Goal: Communication & Community: Answer question/provide support

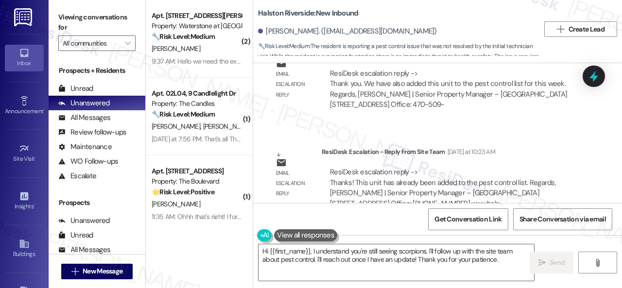
scroll to position [8461, 0]
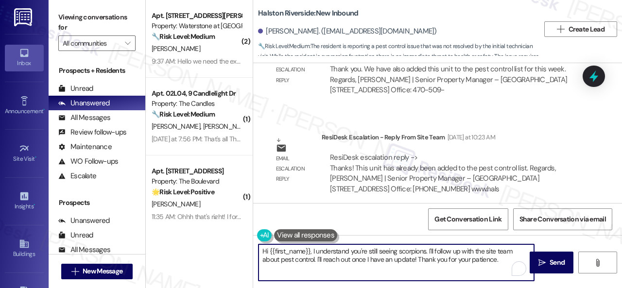
drag, startPoint x: 309, startPoint y: 252, endPoint x: 508, endPoint y: 278, distance: 200.9
click at [508, 278] on textarea "Hi {{first_name}}, I understand you're still seeing scorpions. I'll follow up w…" at bounding box center [395, 262] width 275 height 36
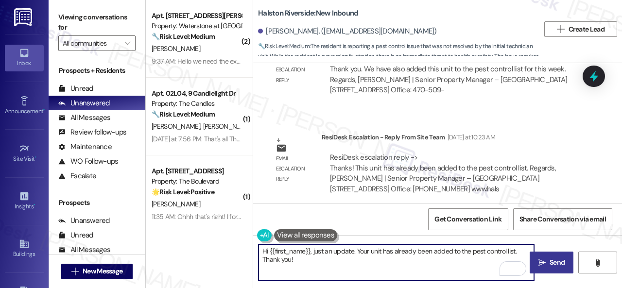
type textarea "Hi {{first_name}}, just an update. Your unit has already been added to the pest…"
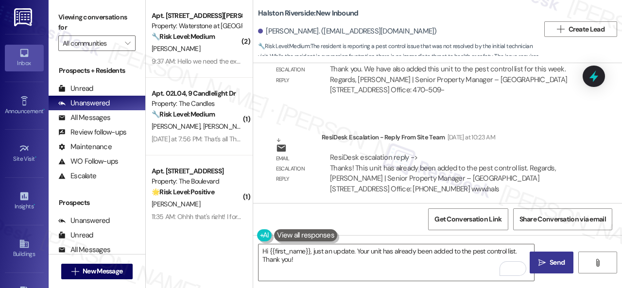
click at [549, 259] on span "Send" at bounding box center [556, 262] width 15 height 10
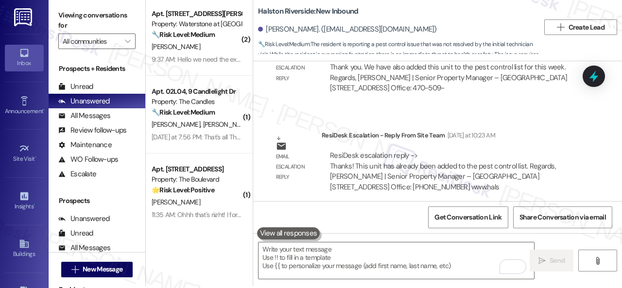
scroll to position [3, 0]
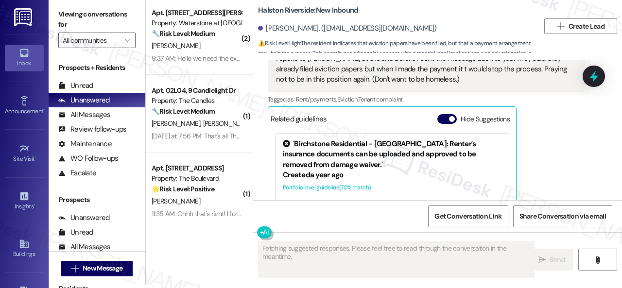
scroll to position [7927, 0]
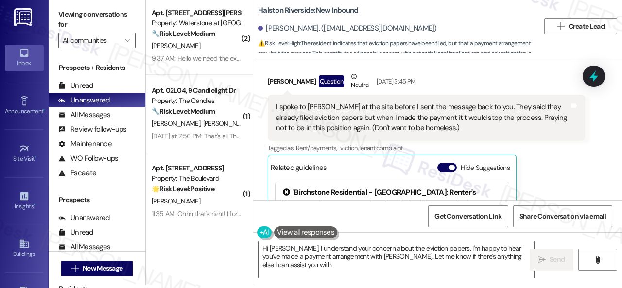
type textarea "Hi Lynda, I understand your concern about the eviction papers. I'm happy to hea…"
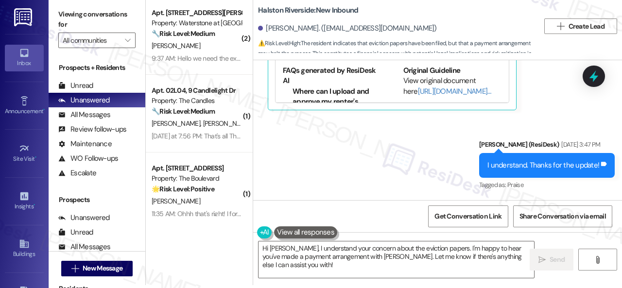
scroll to position [8122, 0]
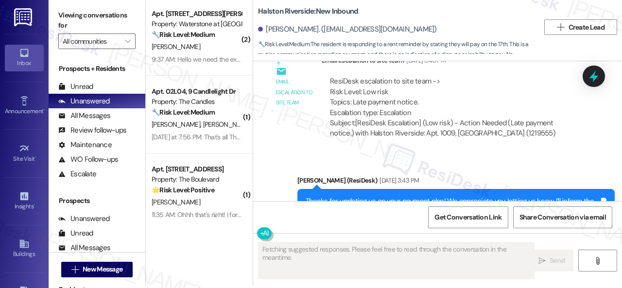
scroll to position [3, 0]
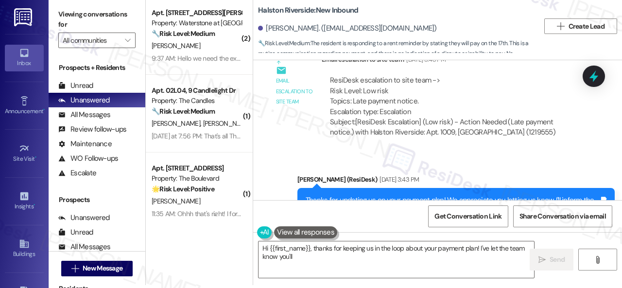
type textarea "Hi {{first_name}}, thanks for keeping us in the loop about your payment plan! I…"
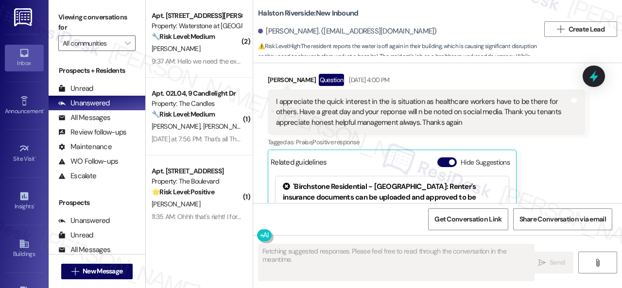
scroll to position [10621, 0]
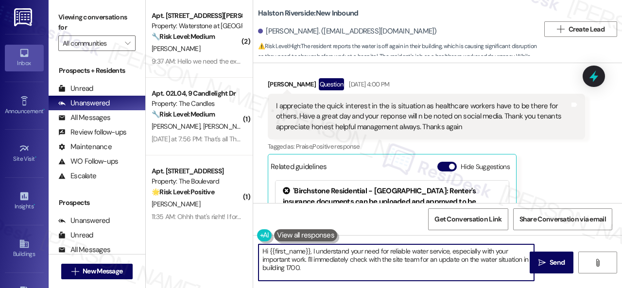
drag, startPoint x: 309, startPoint y: 252, endPoint x: 321, endPoint y: 267, distance: 19.0
click at [319, 269] on textarea "Hi {{first_name}}, I understand your need for reliable water service, especiall…" at bounding box center [395, 262] width 275 height 36
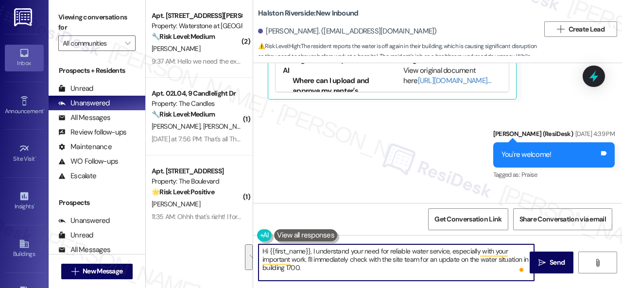
scroll to position [10912, 0]
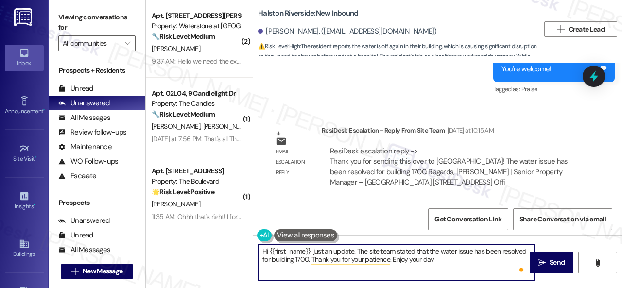
type textarea "Hi {{first_name}}, just an update. The site team stated that the water issue ha…"
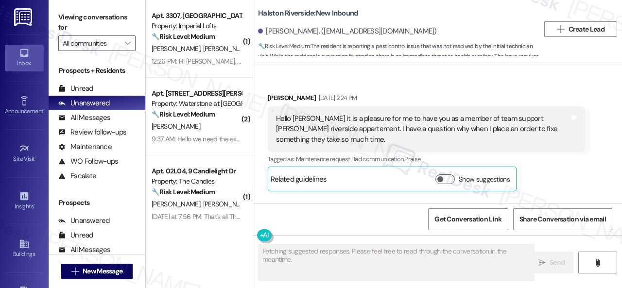
type textarea "Fetching suggested responses. Please feel free to read through the conversation…"
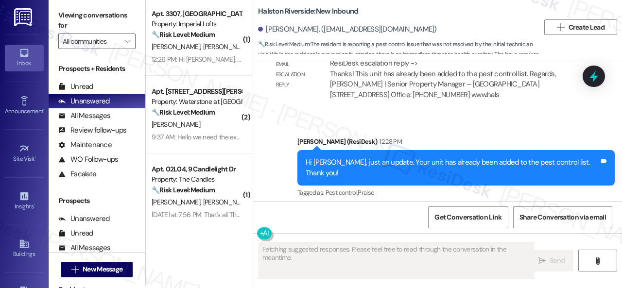
scroll to position [3, 0]
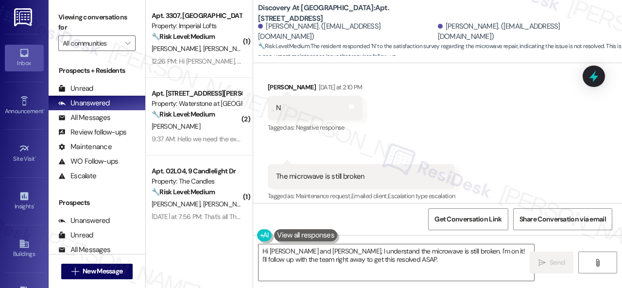
scroll to position [353, 0]
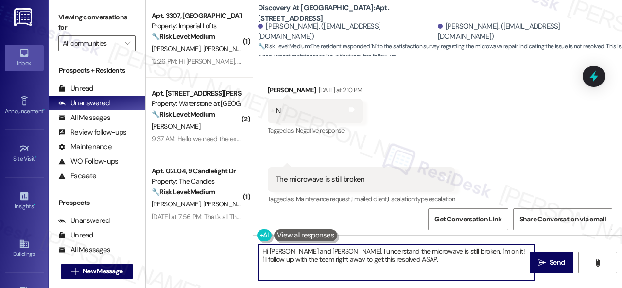
drag, startPoint x: 268, startPoint y: 249, endPoint x: 447, endPoint y: 245, distance: 178.8
click at [415, 275] on textarea "Hi [PERSON_NAME] and [PERSON_NAME], I understand the microwave is still broken.…" at bounding box center [395, 262] width 275 height 36
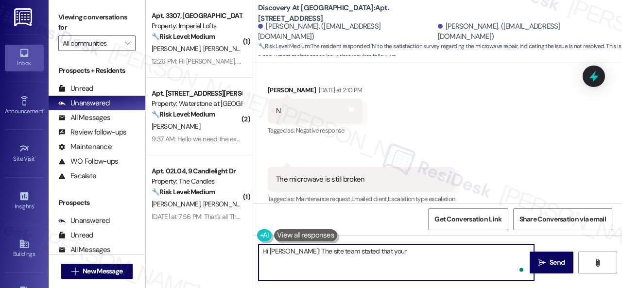
paste textarea "has been ordered. Once it is delivered, it will be installed."
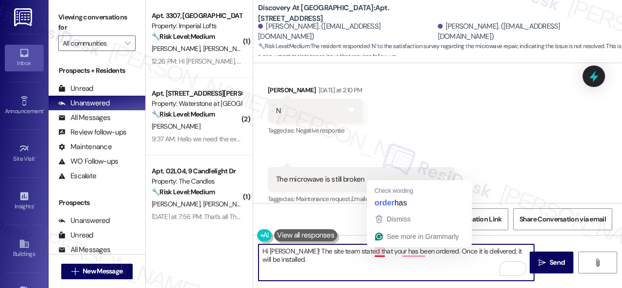
click at [372, 254] on textarea "Hi [PERSON_NAME]! The site team stated that your has been ordered. Once it is d…" at bounding box center [395, 262] width 275 height 36
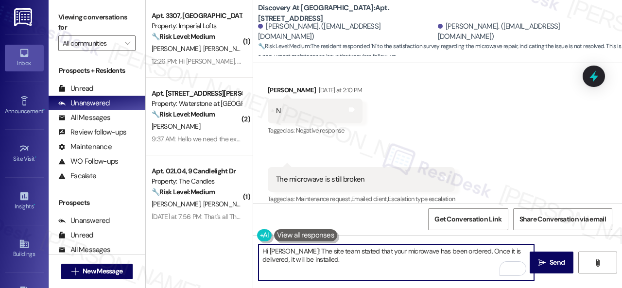
click at [438, 257] on textarea "Hi Karen! The site team stated that your microwave has been ordered. Once it is…" at bounding box center [395, 262] width 275 height 36
type textarea "Hi Karen! The site team stated that your microwave has been ordered. Once it is…"
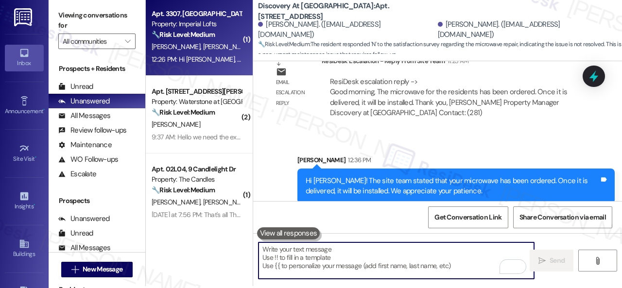
scroll to position [3, 0]
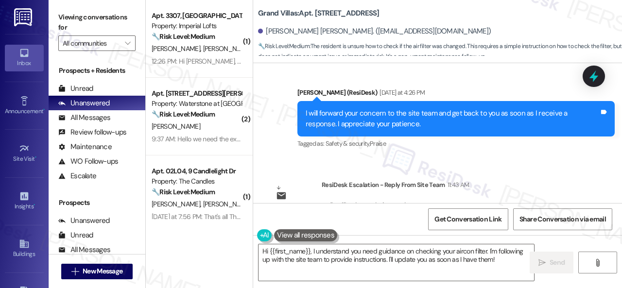
scroll to position [721, 0]
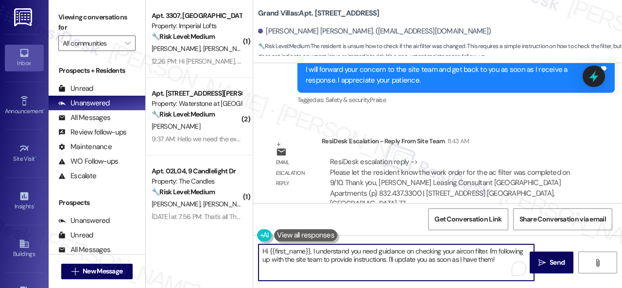
drag, startPoint x: 309, startPoint y: 256, endPoint x: 500, endPoint y: 265, distance: 191.6
click at [500, 265] on textarea "Hi {{first_name}}, I understand you need guidance on checking your aircon filte…" at bounding box center [395, 262] width 275 height 36
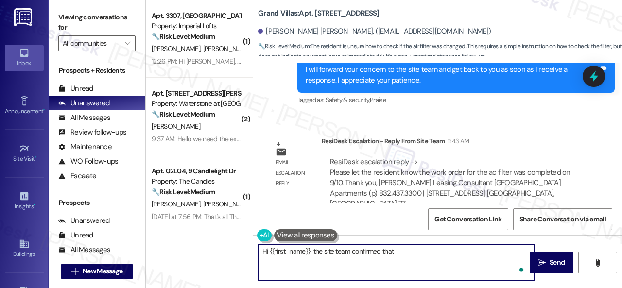
paste textarea "the work order for the ac filter was completed on 9/10."
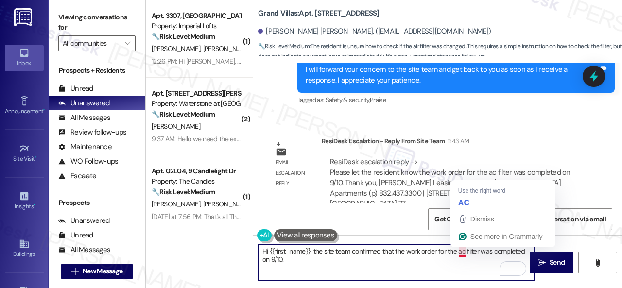
click at [461, 250] on textarea "Hi {{first_name}}, the site team confirmed that the work order for the ac filte…" at bounding box center [395, 262] width 275 height 36
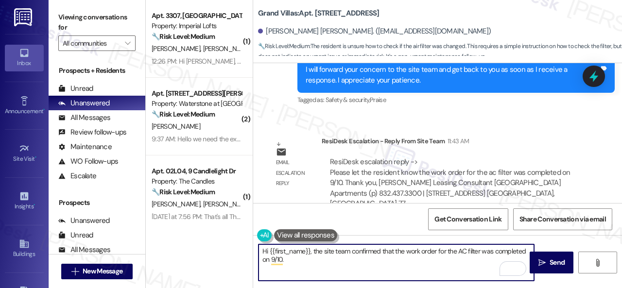
click at [290, 260] on textarea "Hi {{first_name}}, the site team confirmed that the work order for the AC filte…" at bounding box center [395, 262] width 275 height 36
type textarea "Hi {{first_name}}, the site team confirmed that the work order for the AC filte…"
click at [542, 264] on span " Send" at bounding box center [551, 262] width 31 height 10
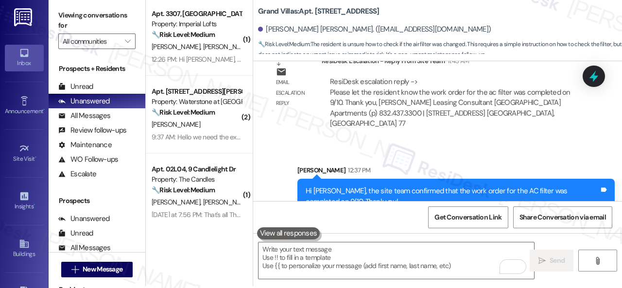
scroll to position [3, 0]
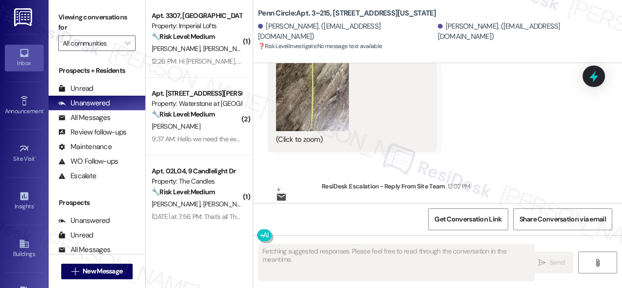
scroll to position [3517, 0]
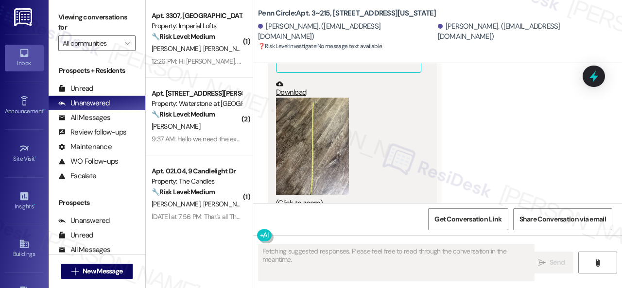
click at [328, 136] on button "Zoom image" at bounding box center [312, 146] width 73 height 97
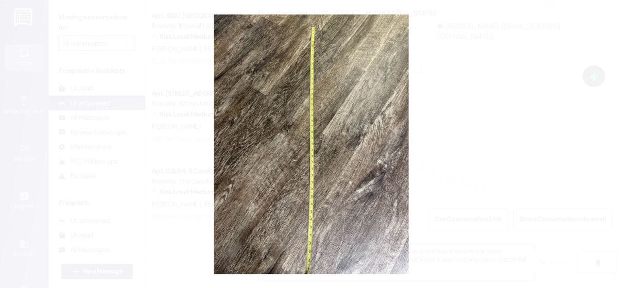
click at [372, 124] on button "Unzoom image" at bounding box center [311, 144] width 622 height 288
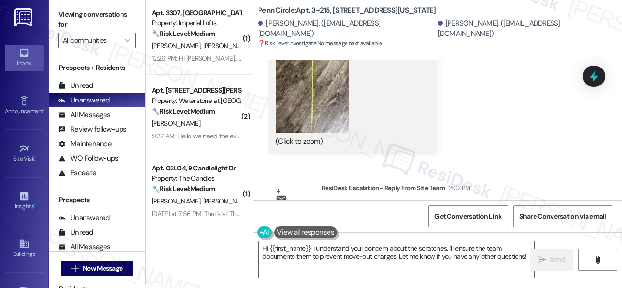
scroll to position [3614, 0]
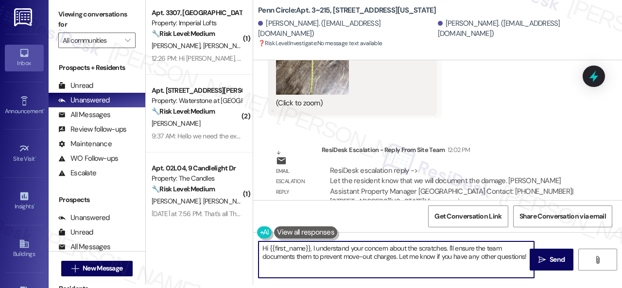
drag, startPoint x: 263, startPoint y: 245, endPoint x: 621, endPoint y: 307, distance: 363.3
click at [621, 288] on html "Inbox Go to Inbox Announcement • Send A Text Announcement Site Visit • Go to Si…" at bounding box center [311, 144] width 622 height 288
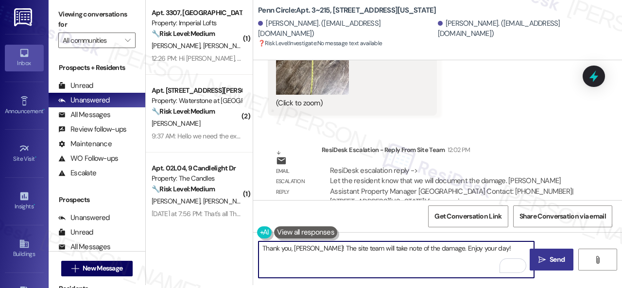
type textarea "Thank you, [PERSON_NAME]! The site team will take note of the damage. Enjoy you…"
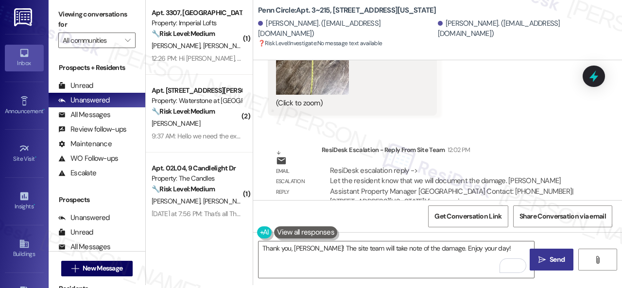
click at [549, 258] on span "Send" at bounding box center [556, 260] width 15 height 10
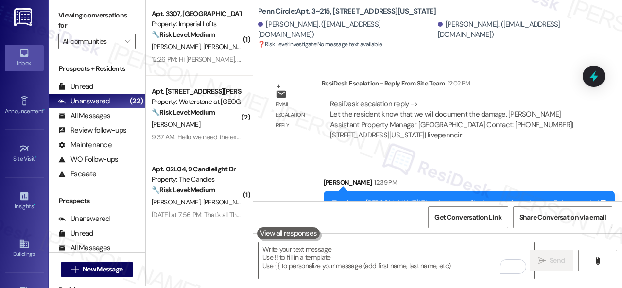
scroll to position [3, 0]
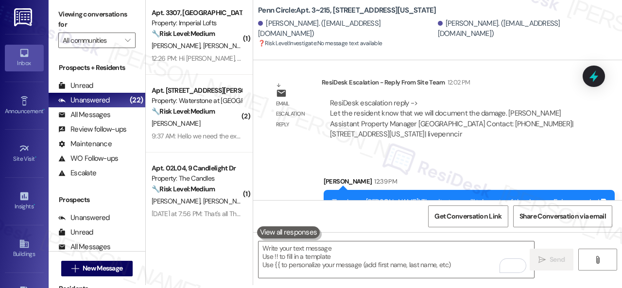
click at [281, 154] on div "Sent via SMS [PERSON_NAME] 12:39 PM Thank you, [PERSON_NAME]! The site team wil…" at bounding box center [437, 188] width 369 height 68
